Goal: Find specific page/section: Find specific page/section

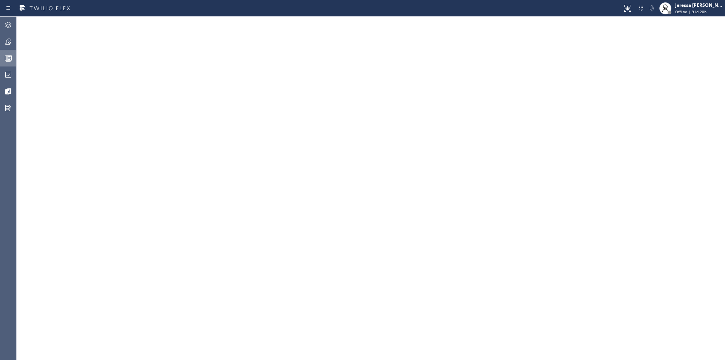
click at [11, 57] on icon at bounding box center [8, 58] width 9 height 9
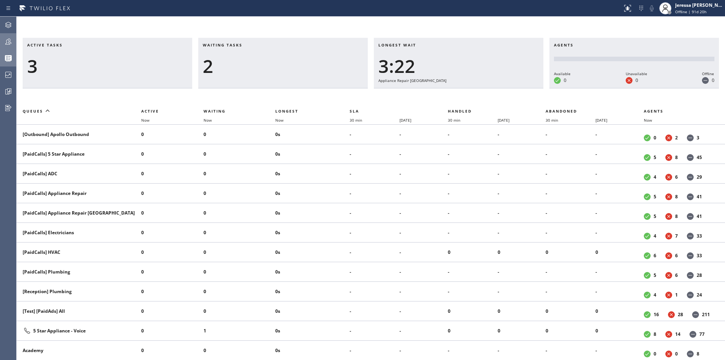
click at [14, 41] on div at bounding box center [8, 41] width 17 height 9
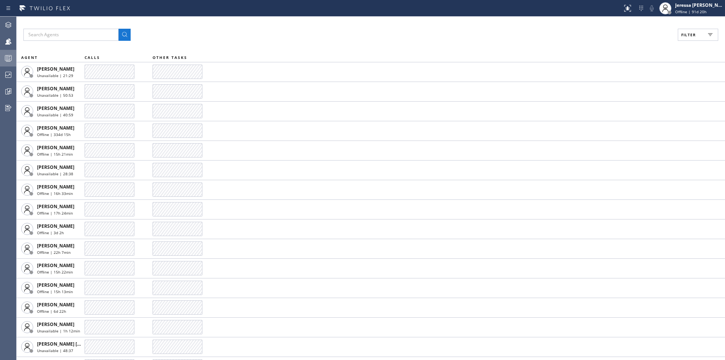
click at [688, 39] on button "Filter" at bounding box center [698, 35] width 40 height 12
click at [637, 91] on label "Available" at bounding box center [669, 89] width 99 height 6
click at [620, 91] on input "Available" at bounding box center [615, 89] width 9 height 9
checkbox input "true"
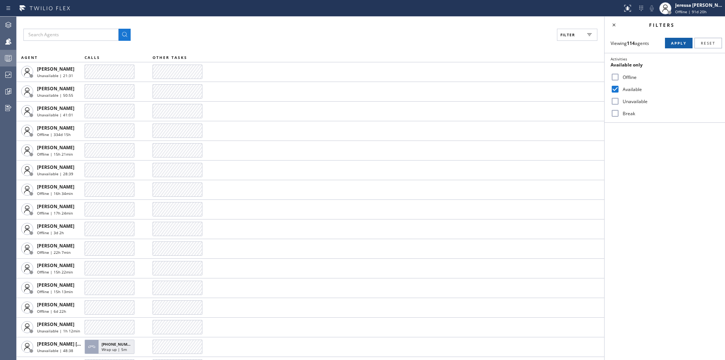
drag, startPoint x: 681, startPoint y: 43, endPoint x: 678, endPoint y: 42, distance: 4.1
click at [681, 43] on span "Apply" at bounding box center [678, 42] width 15 height 5
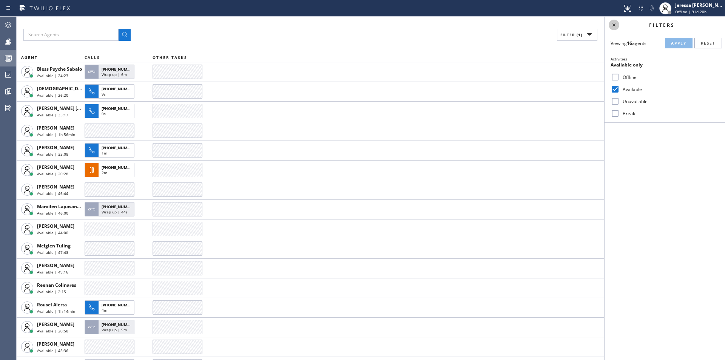
drag, startPoint x: 615, startPoint y: 26, endPoint x: 553, endPoint y: 49, distance: 66.7
click at [615, 26] on icon at bounding box center [613, 24] width 9 height 9
